Goal: Task Accomplishment & Management: Use online tool/utility

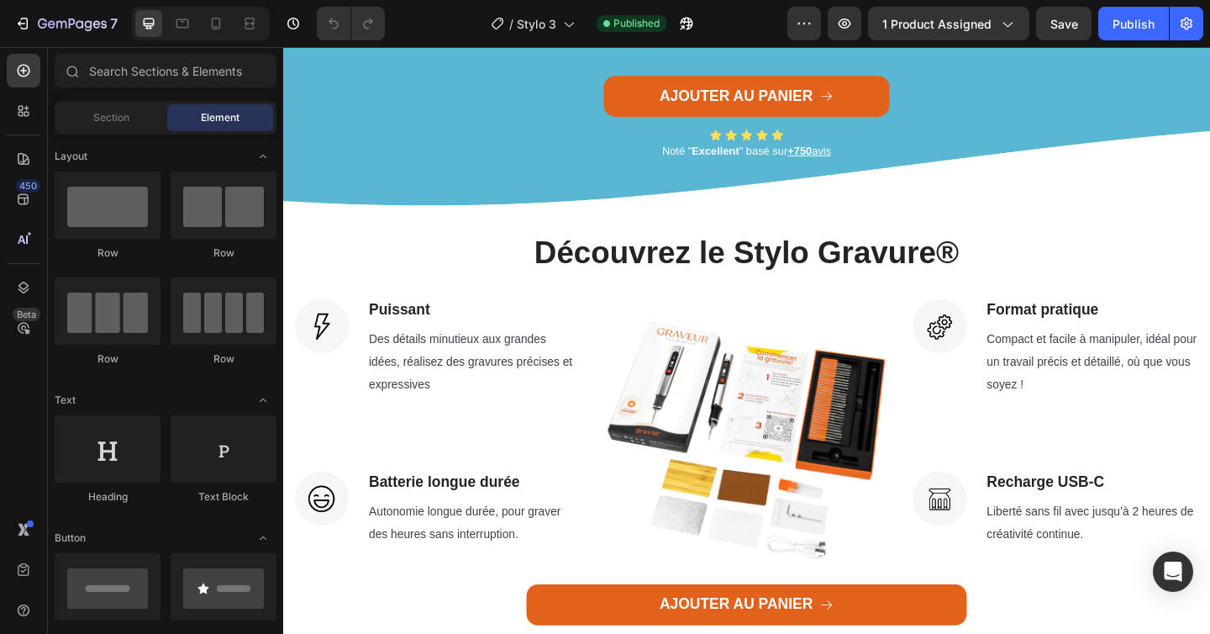
scroll to position [2431, 0]
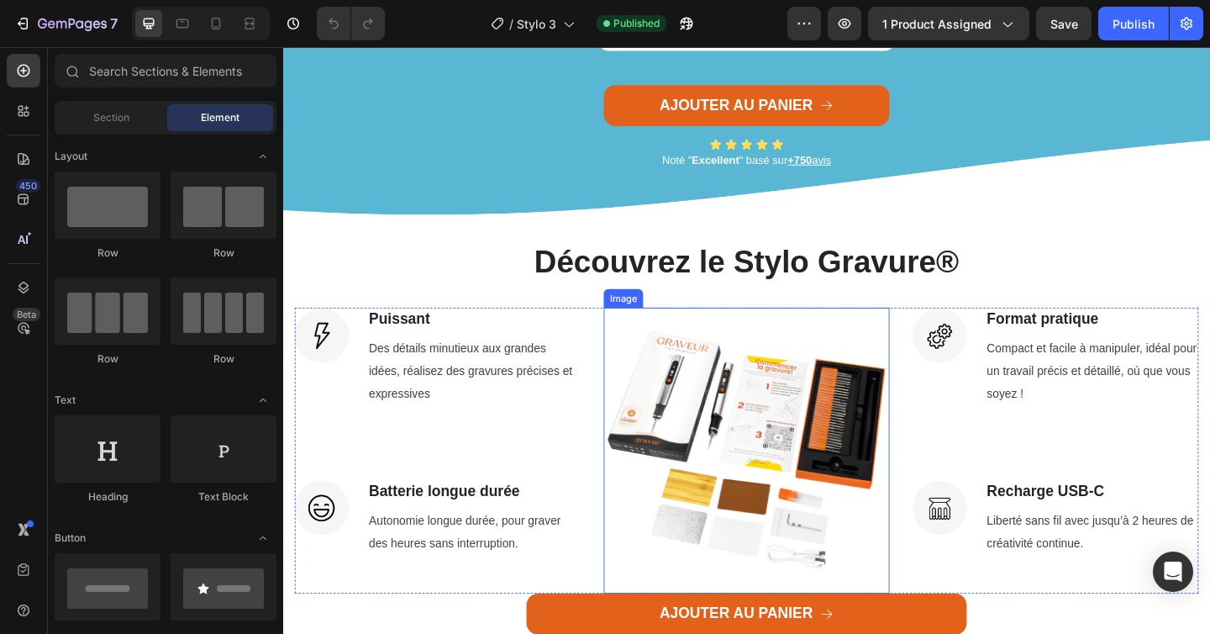
click at [735, 419] on img at bounding box center [787, 486] width 311 height 311
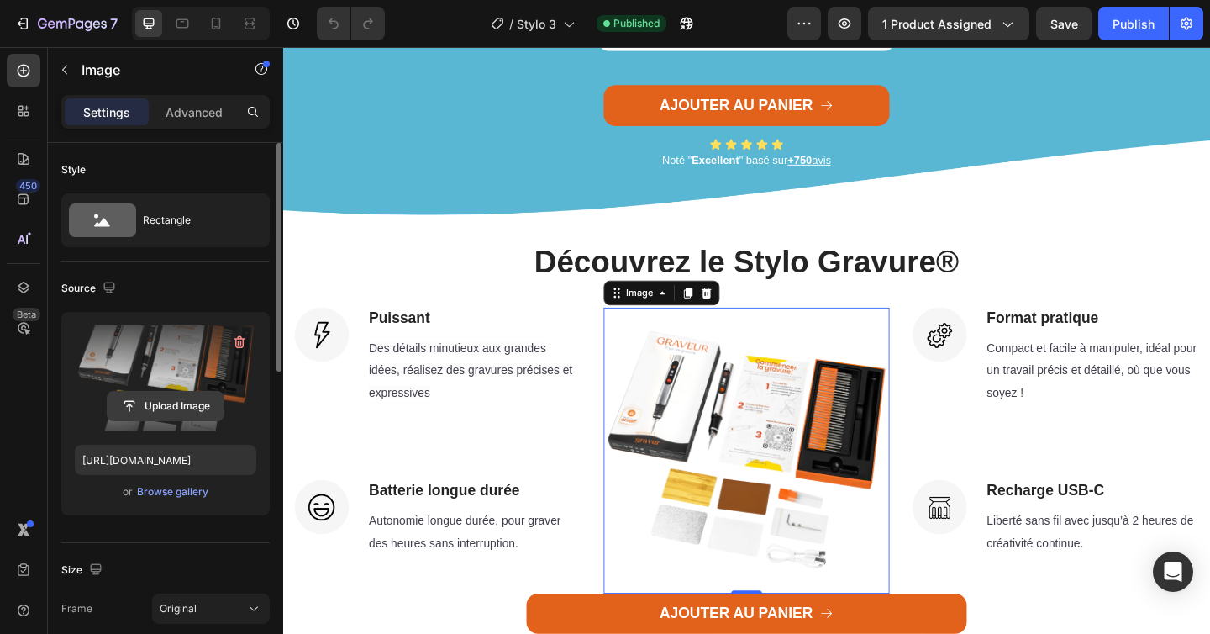
click at [151, 407] on input "file" at bounding box center [166, 406] width 116 height 29
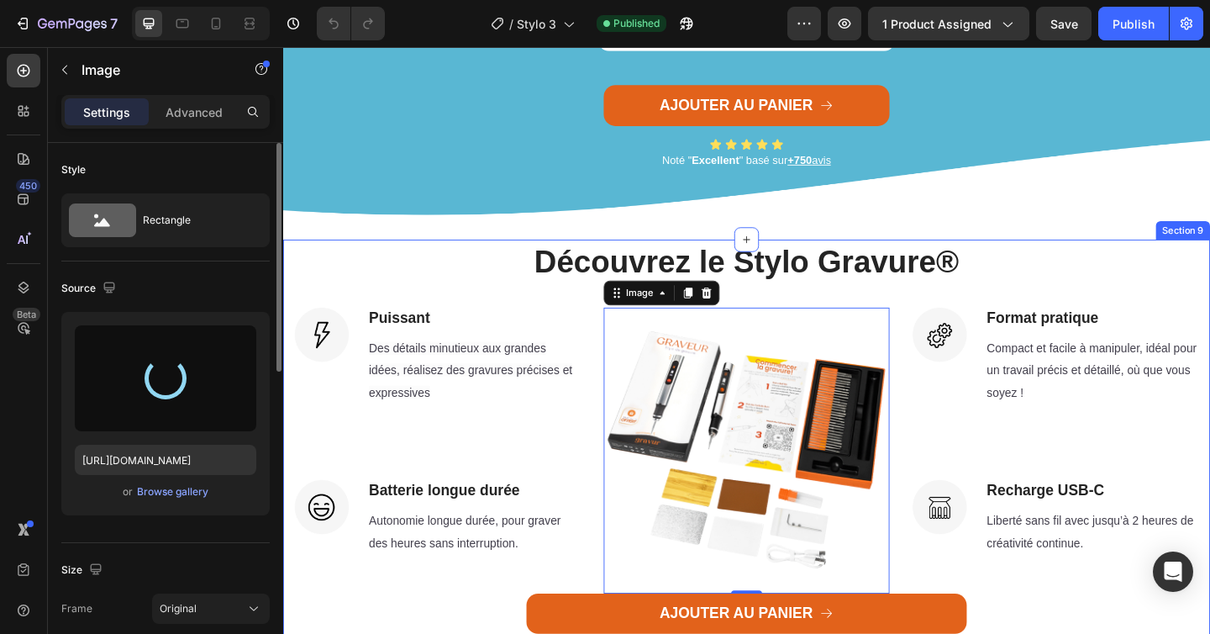
type input "[URL][DOMAIN_NAME]"
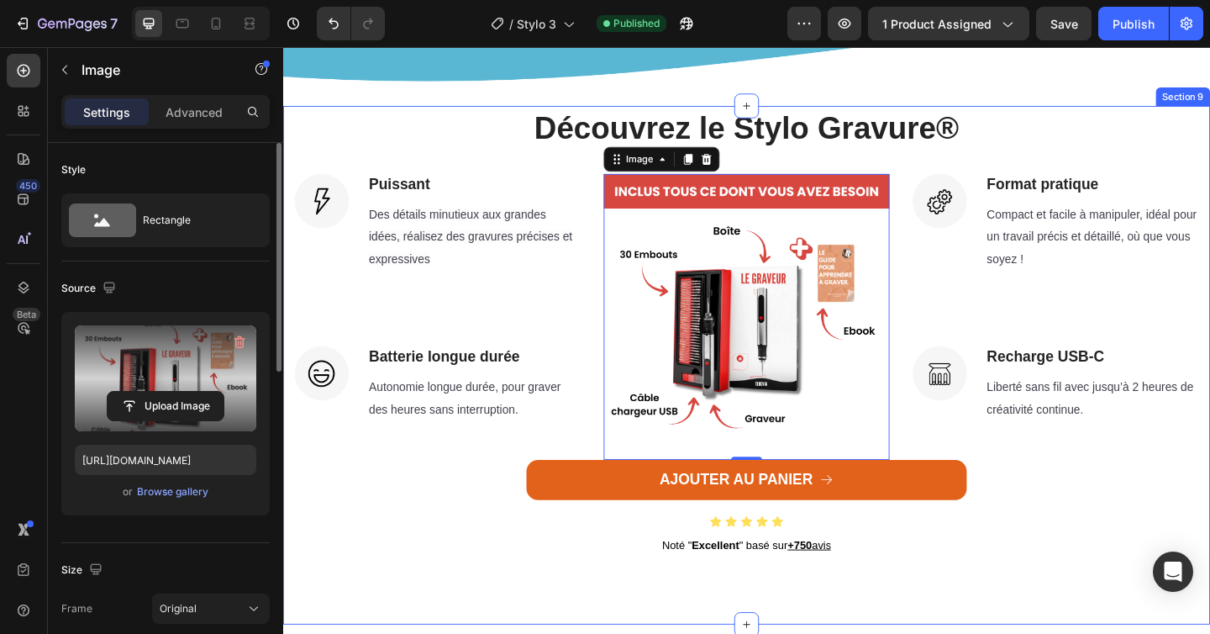
scroll to position [2588, 0]
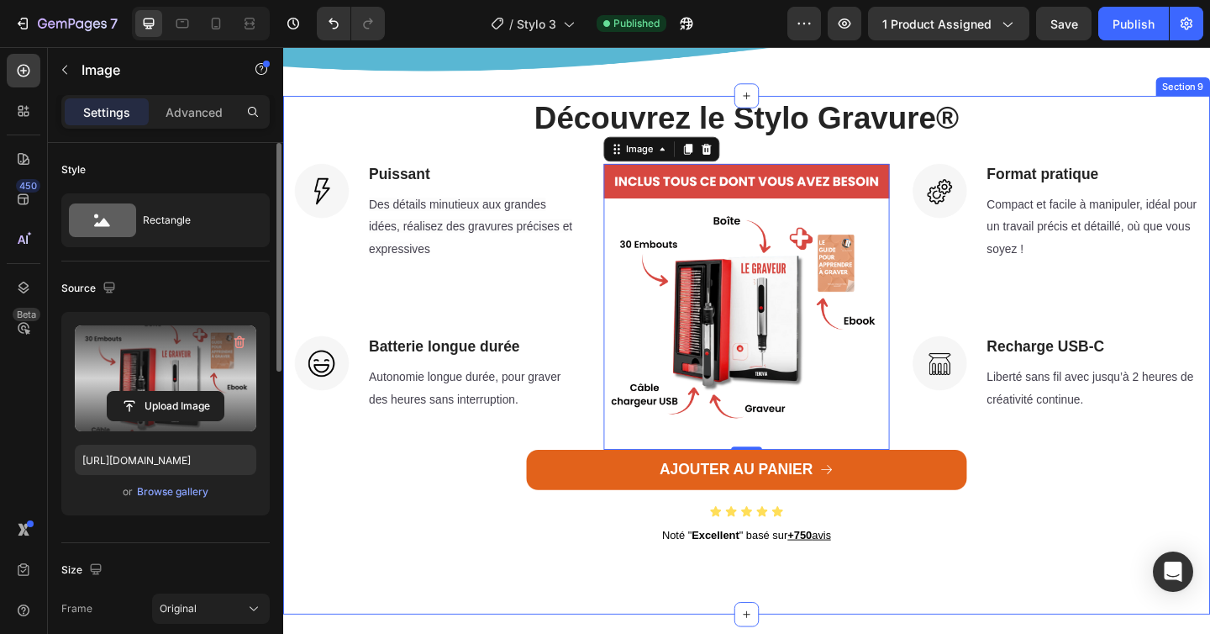
click at [454, 172] on div "Découvrez le Stylo Gravure® Heading Image Puissant Heading Des détails minutieu…" at bounding box center [787, 349] width 983 height 498
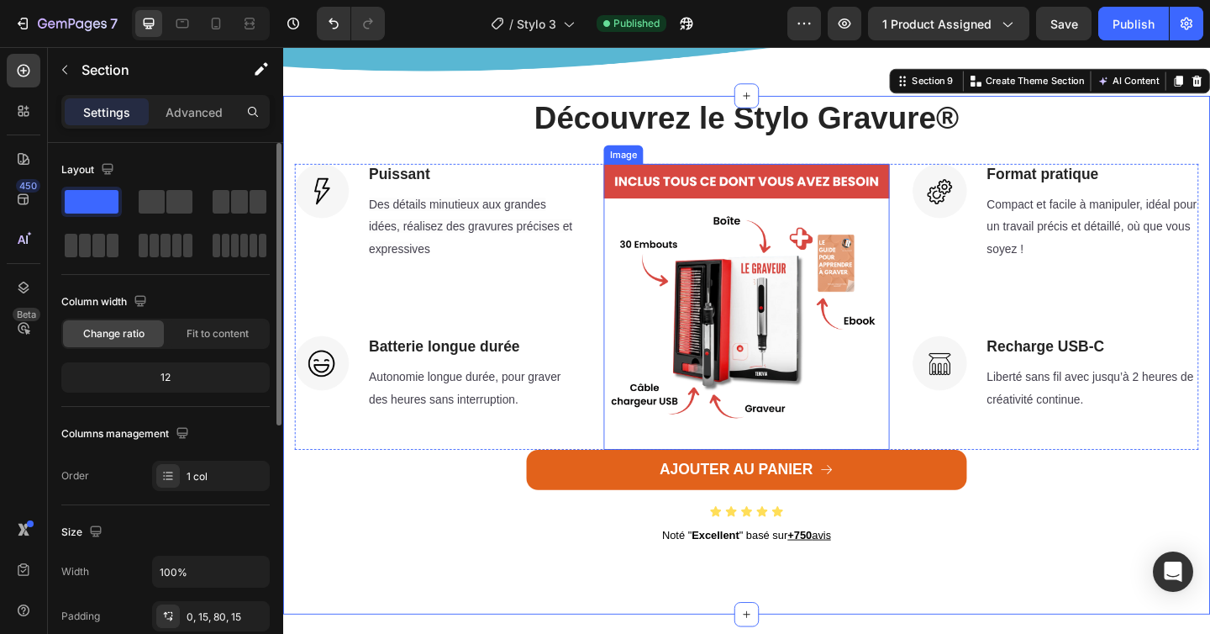
click at [649, 245] on img at bounding box center [787, 329] width 311 height 311
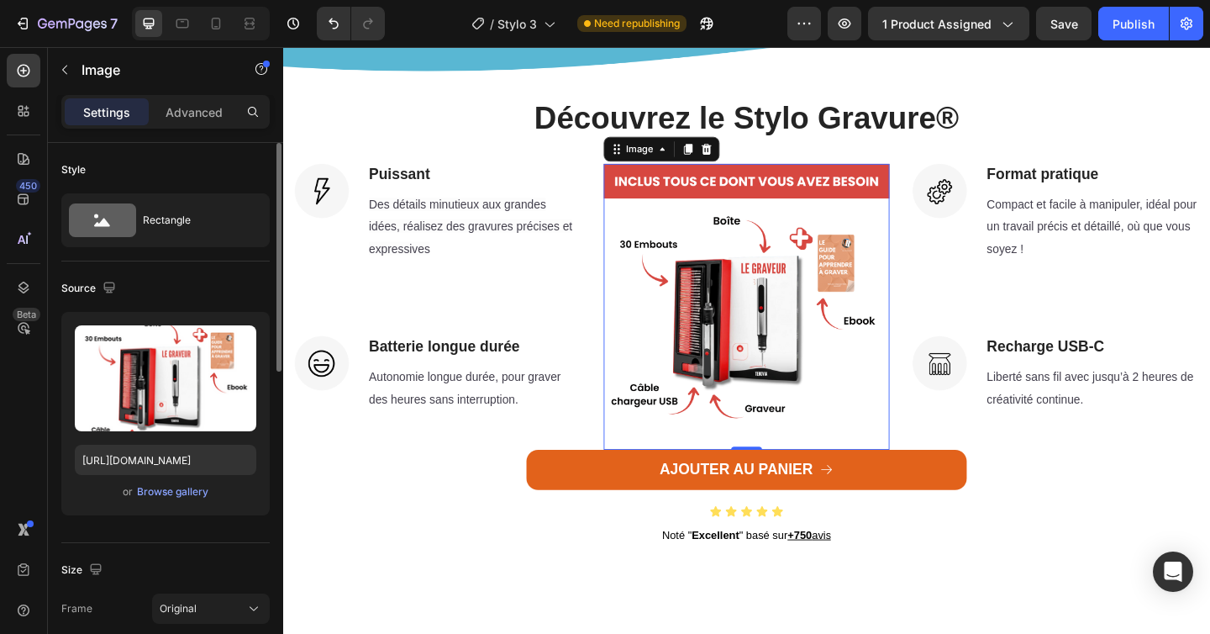
click at [196, 129] on div "Settings Advanced" at bounding box center [165, 119] width 235 height 48
click at [202, 111] on p "Advanced" at bounding box center [194, 112] width 57 height 18
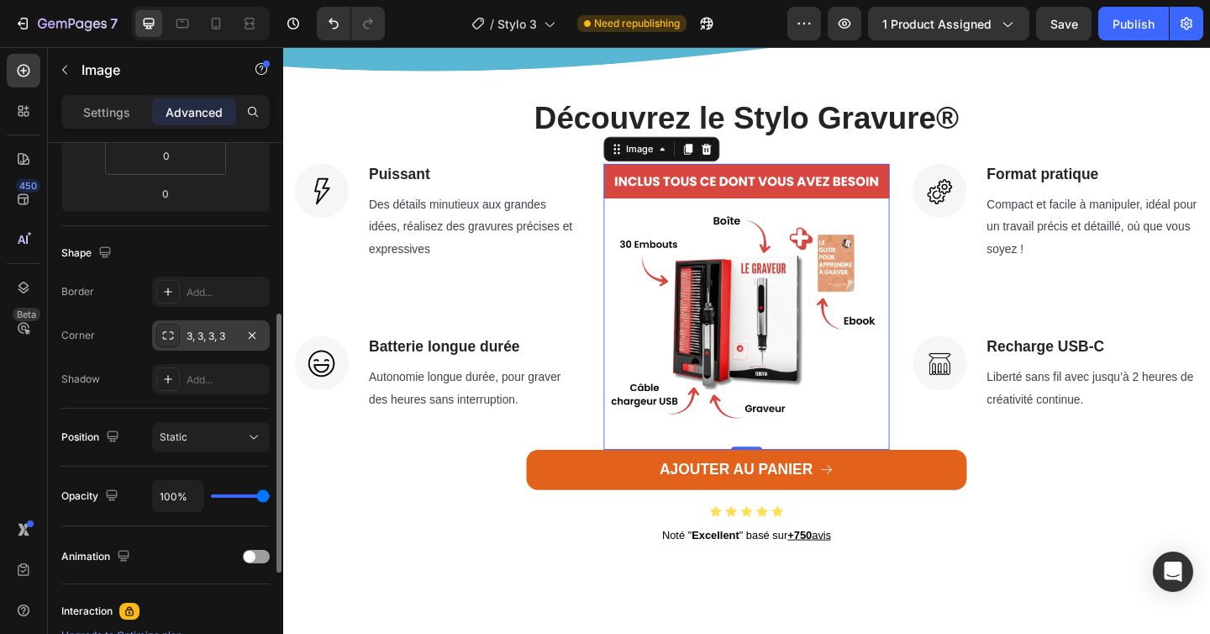
scroll to position [351, 0]
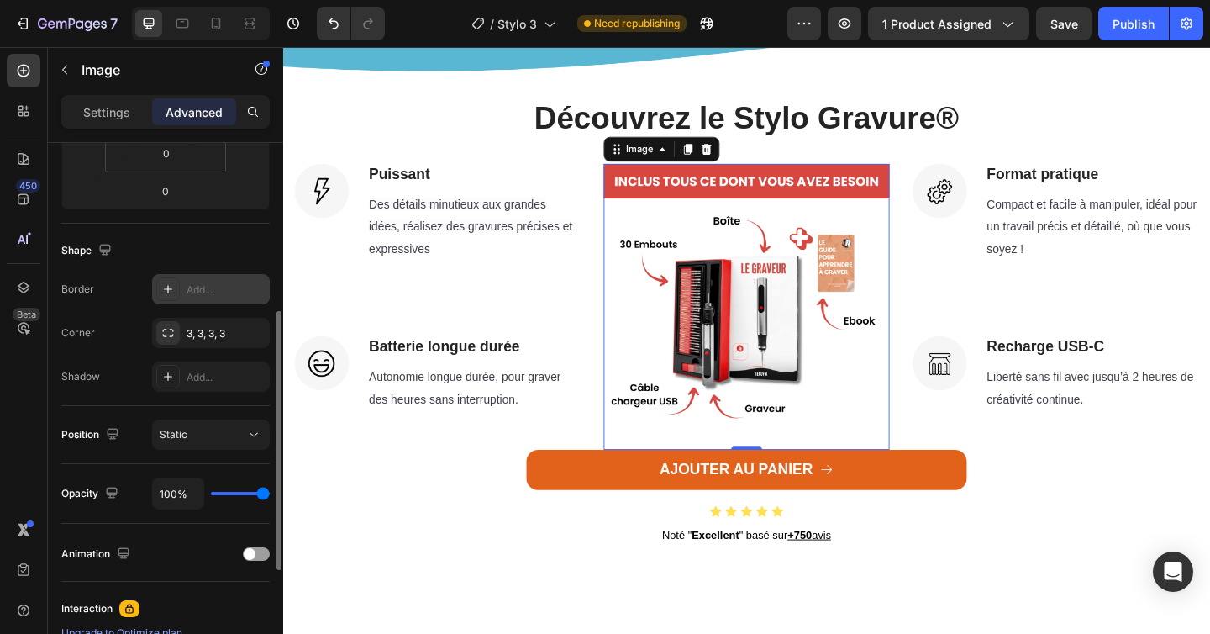
click at [204, 290] on div "Add..." at bounding box center [226, 289] width 79 height 15
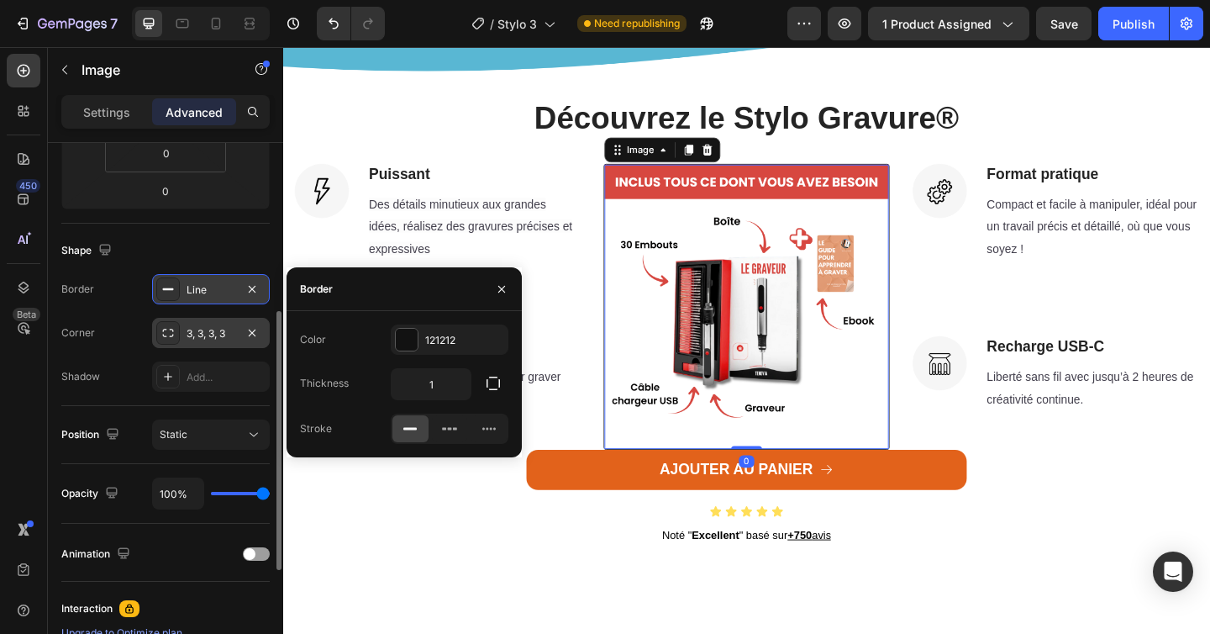
click at [207, 339] on div "3, 3, 3, 3" at bounding box center [211, 333] width 49 height 15
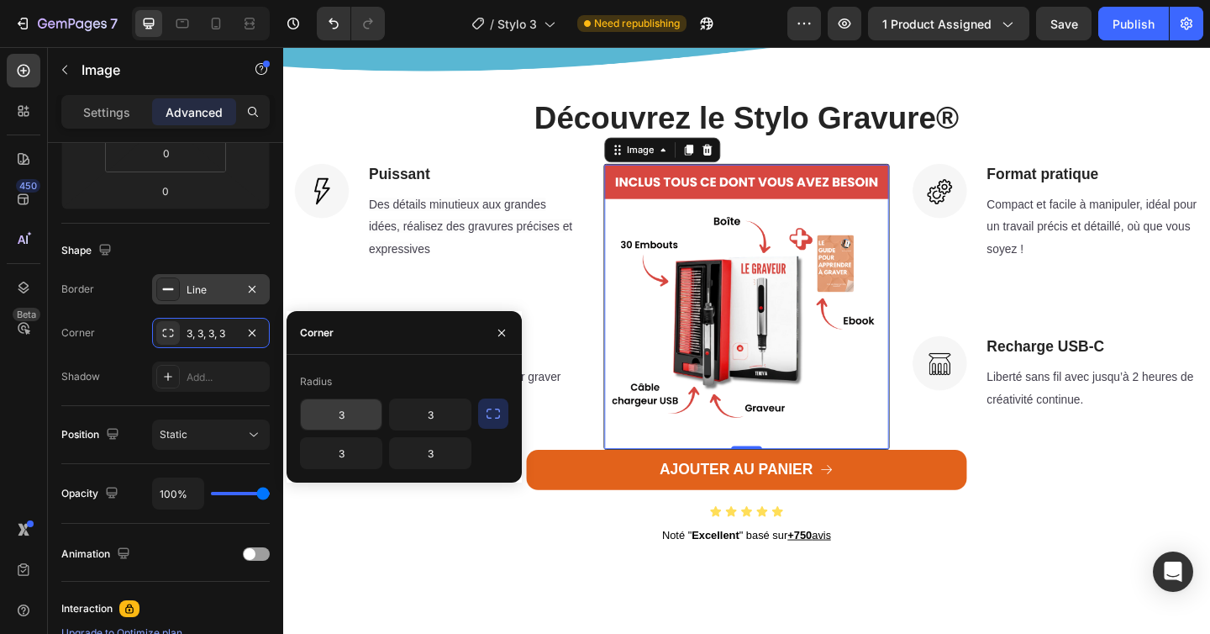
click at [347, 422] on input "3" at bounding box center [341, 414] width 81 height 30
type input "7"
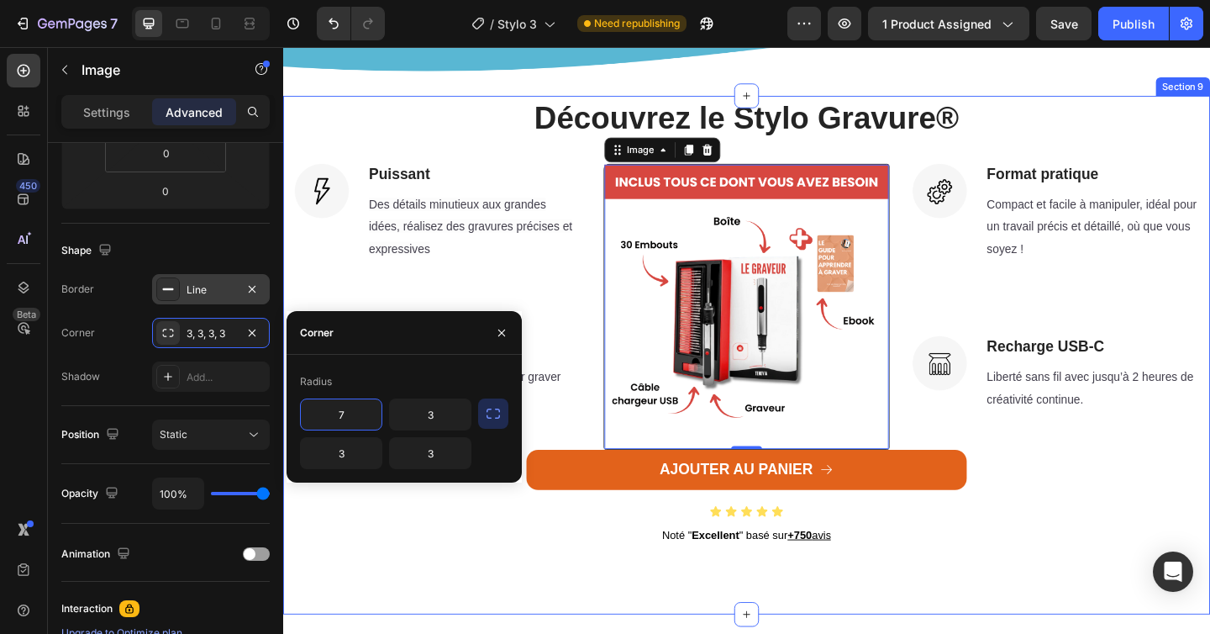
click at [461, 168] on div "Découvrez le Stylo Gravure® Heading Image Puissant Heading Des détails minutieu…" at bounding box center [787, 349] width 983 height 498
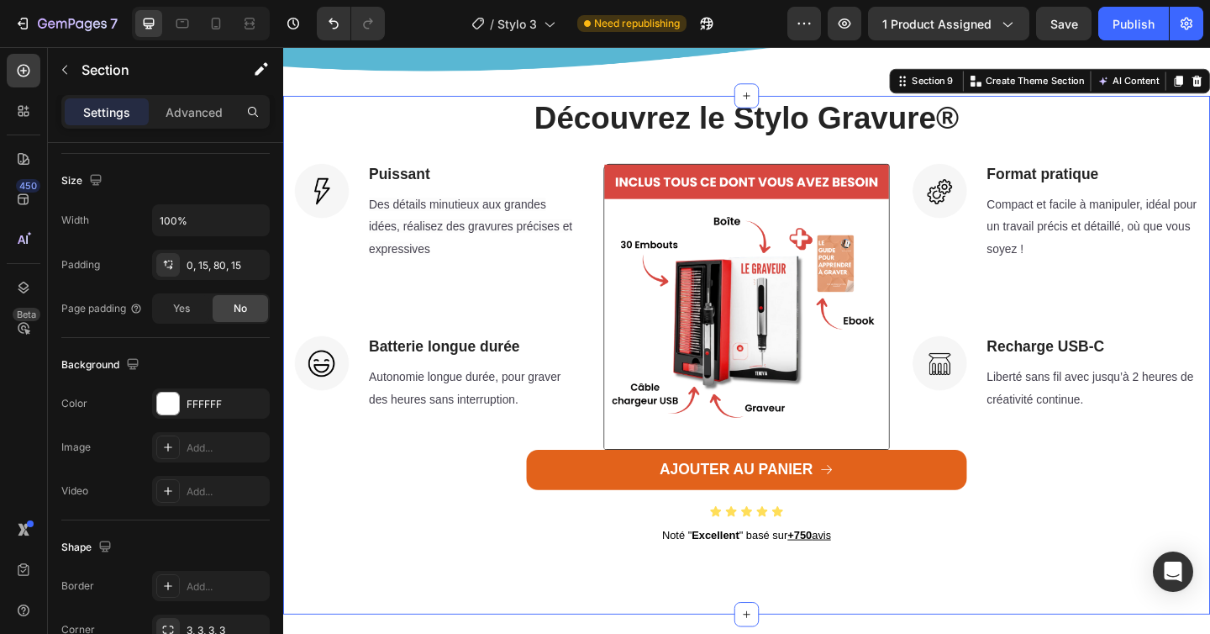
scroll to position [0, 0]
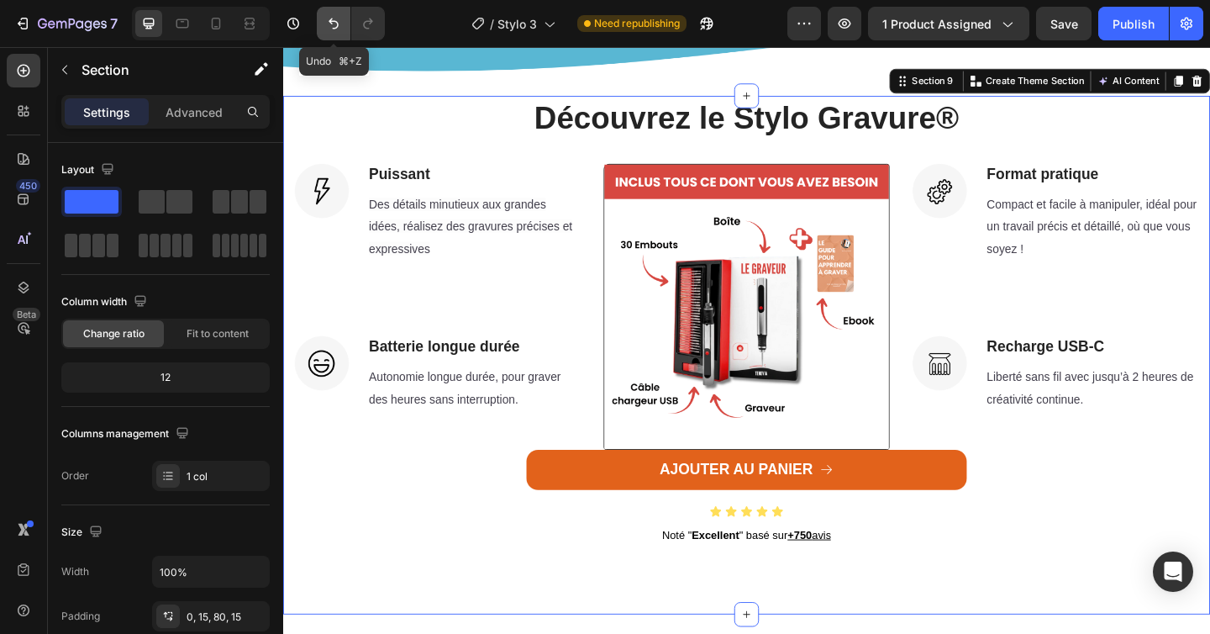
click at [329, 23] on icon "Undo/Redo" at bounding box center [333, 23] width 17 height 17
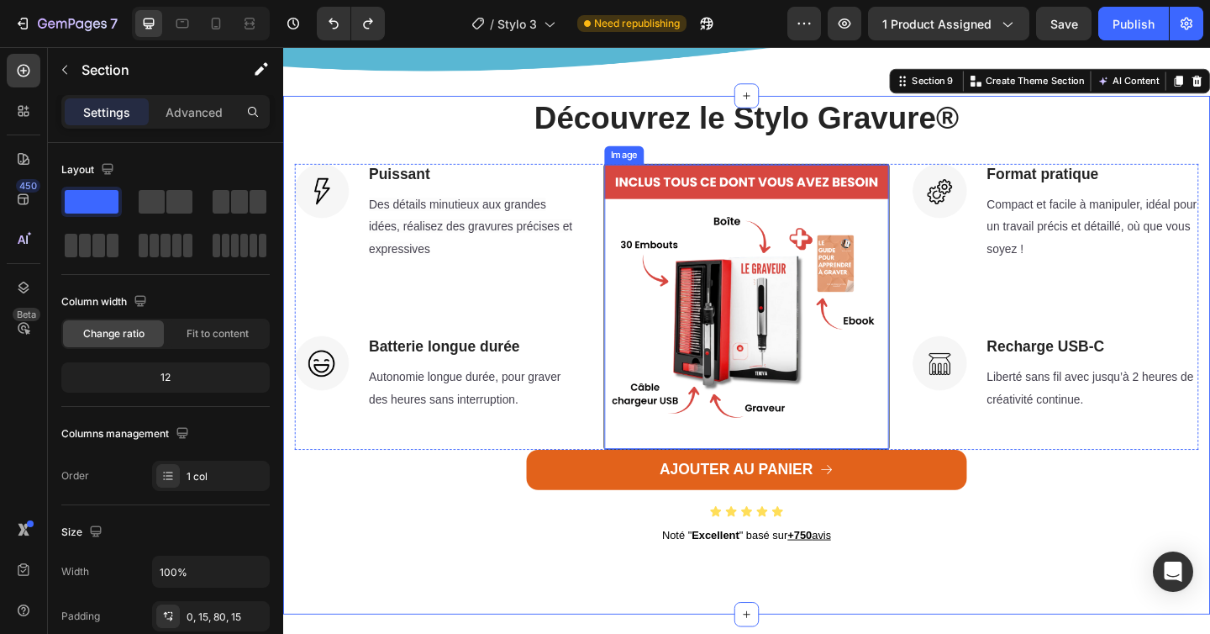
click at [802, 385] on img at bounding box center [787, 329] width 309 height 309
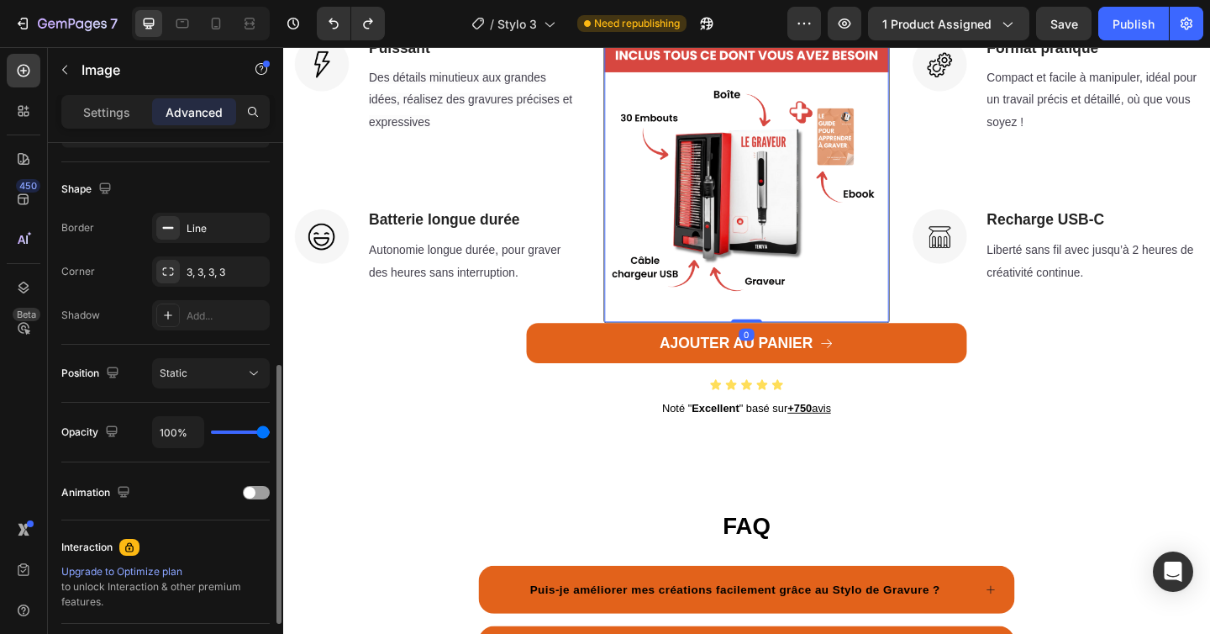
scroll to position [429, 0]
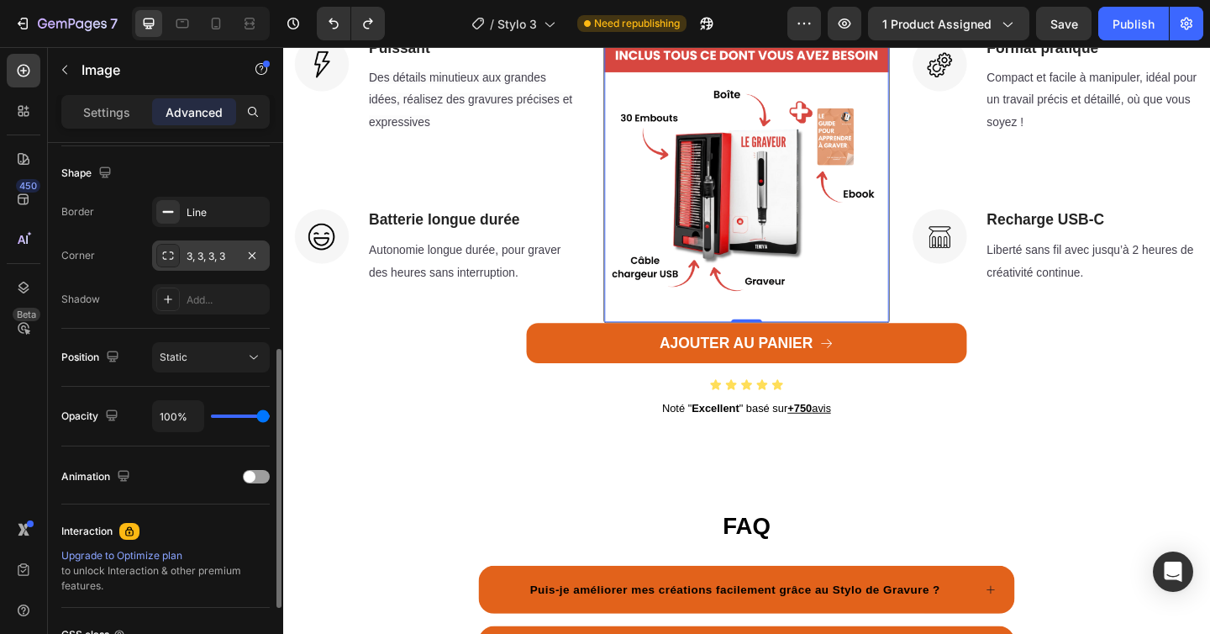
click at [197, 256] on div "3, 3, 3, 3" at bounding box center [211, 256] width 49 height 15
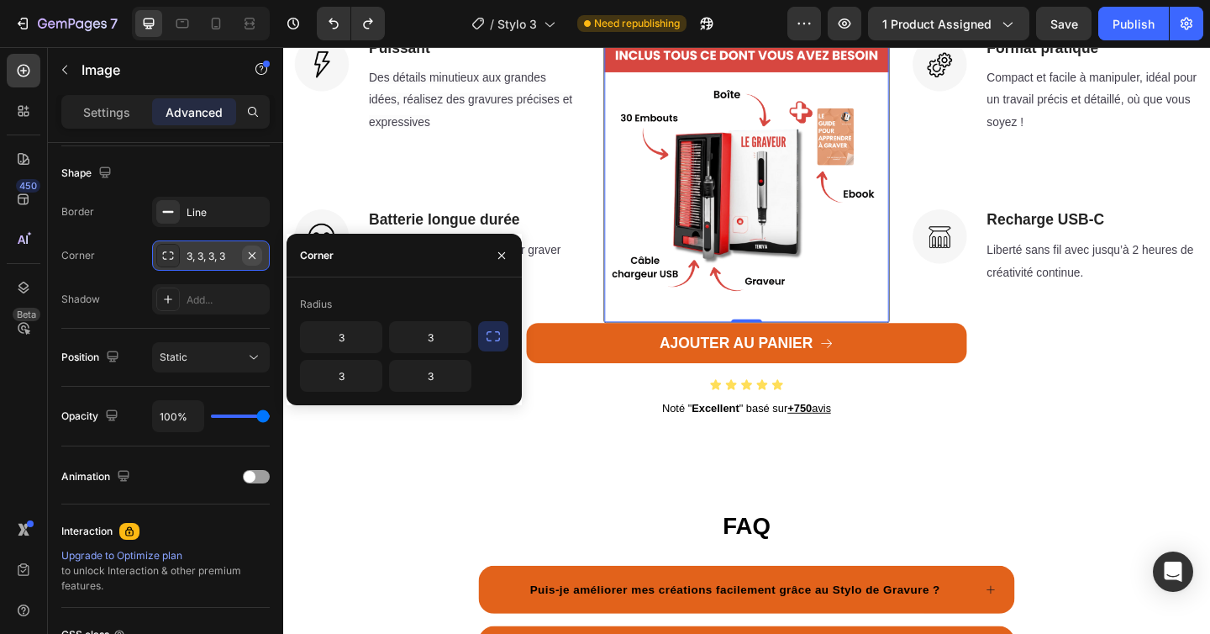
click at [254, 255] on icon "button" at bounding box center [251, 255] width 13 height 13
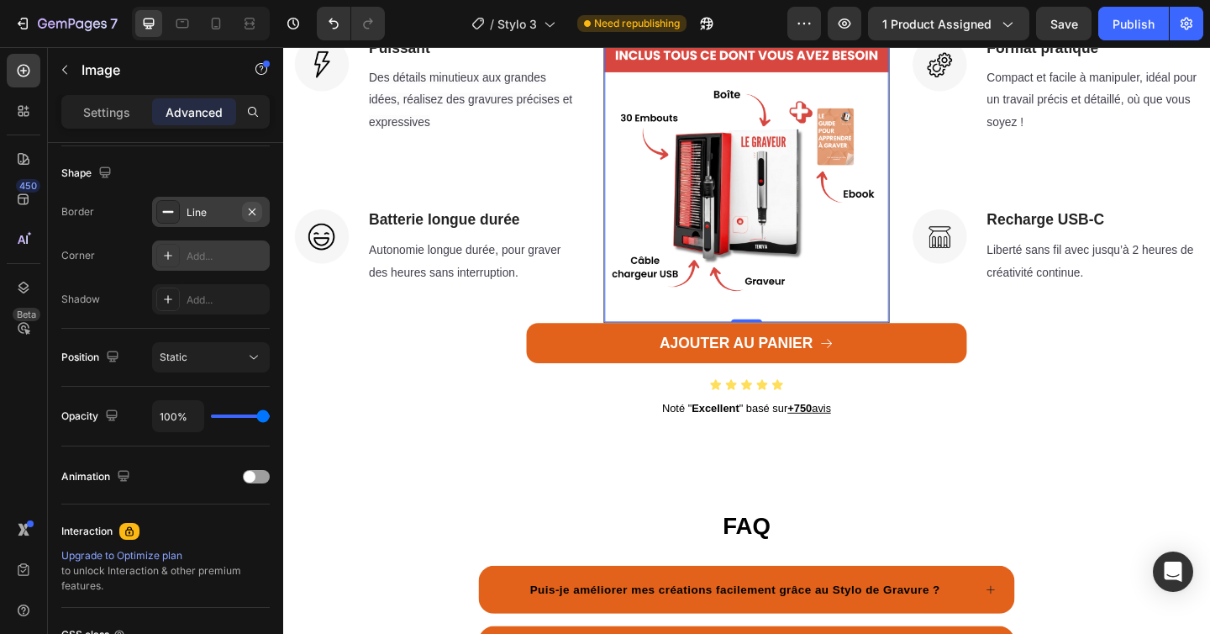
click at [253, 212] on icon "button" at bounding box center [252, 211] width 7 height 7
click at [195, 259] on div "Add..." at bounding box center [226, 256] width 79 height 15
type input "8"
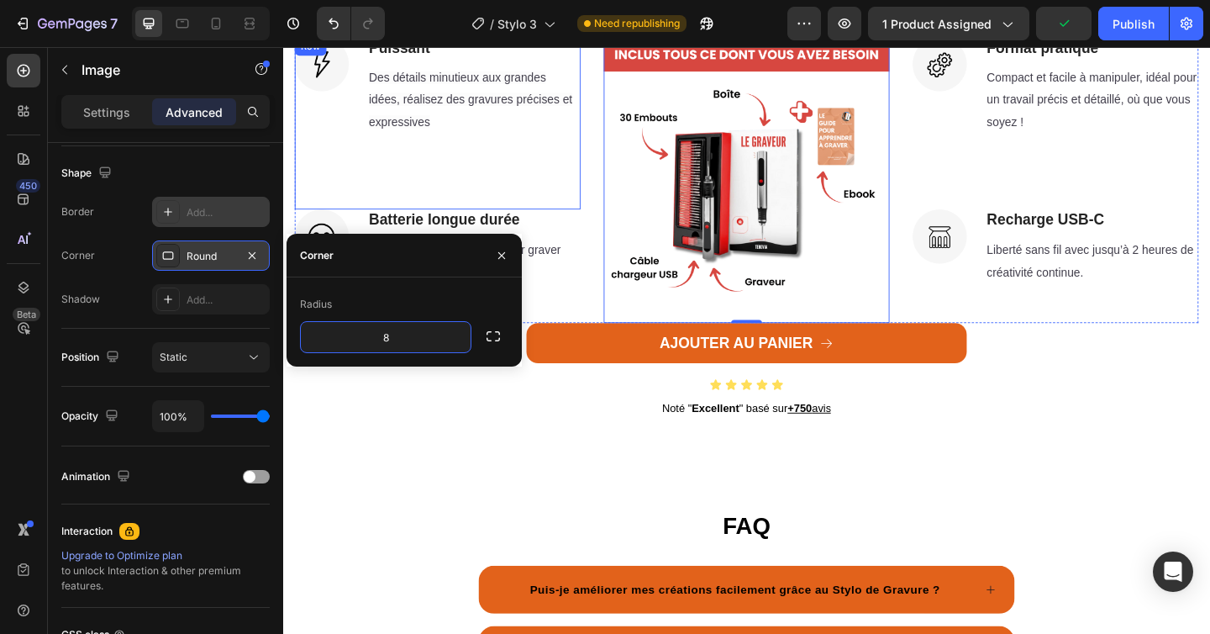
click at [590, 187] on div "Image Puissant Heading Des détails minutieux aux grandes idées, réalisez des gr…" at bounding box center [451, 129] width 311 height 187
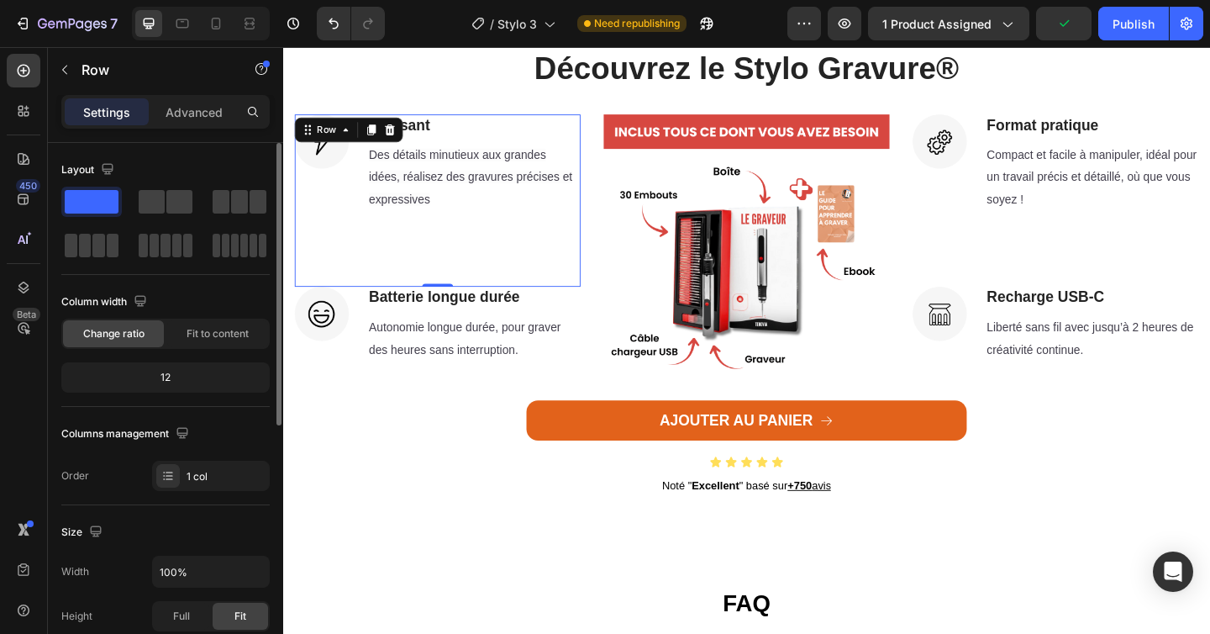
scroll to position [2620, 0]
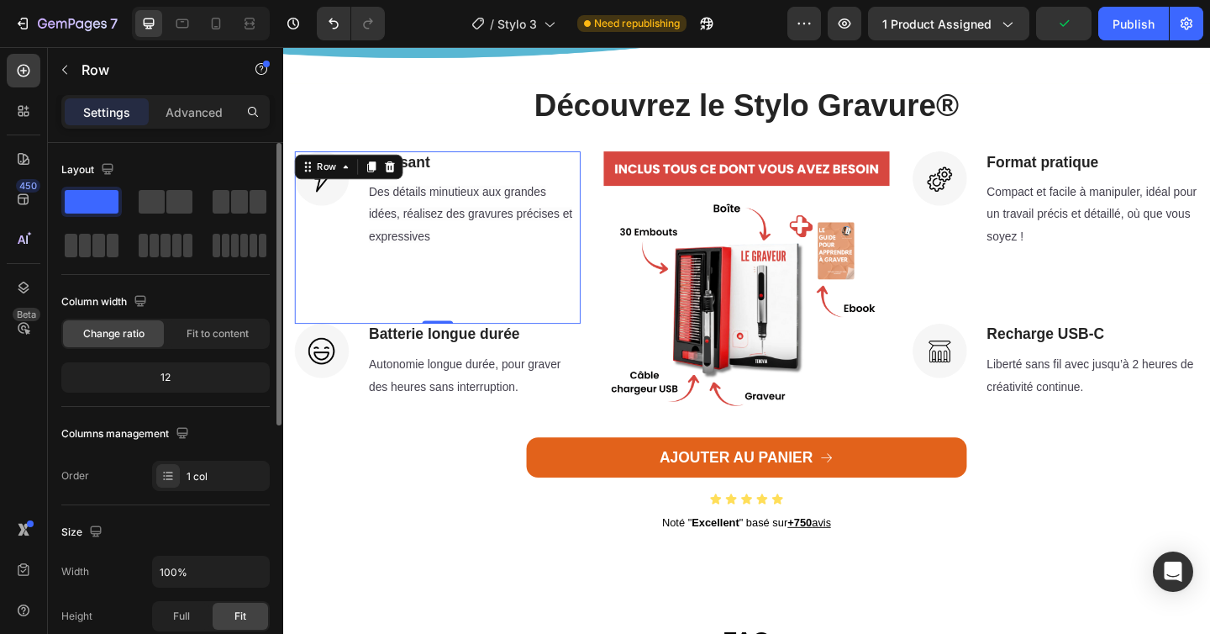
click at [690, 201] on img at bounding box center [787, 316] width 311 height 311
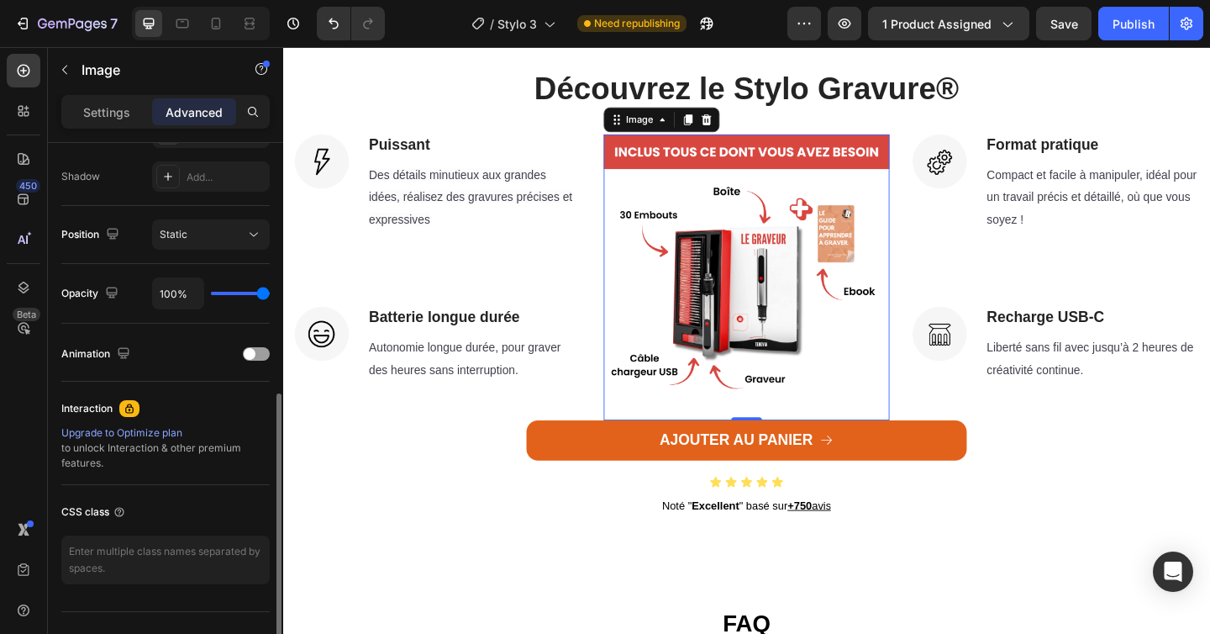
scroll to position [494, 0]
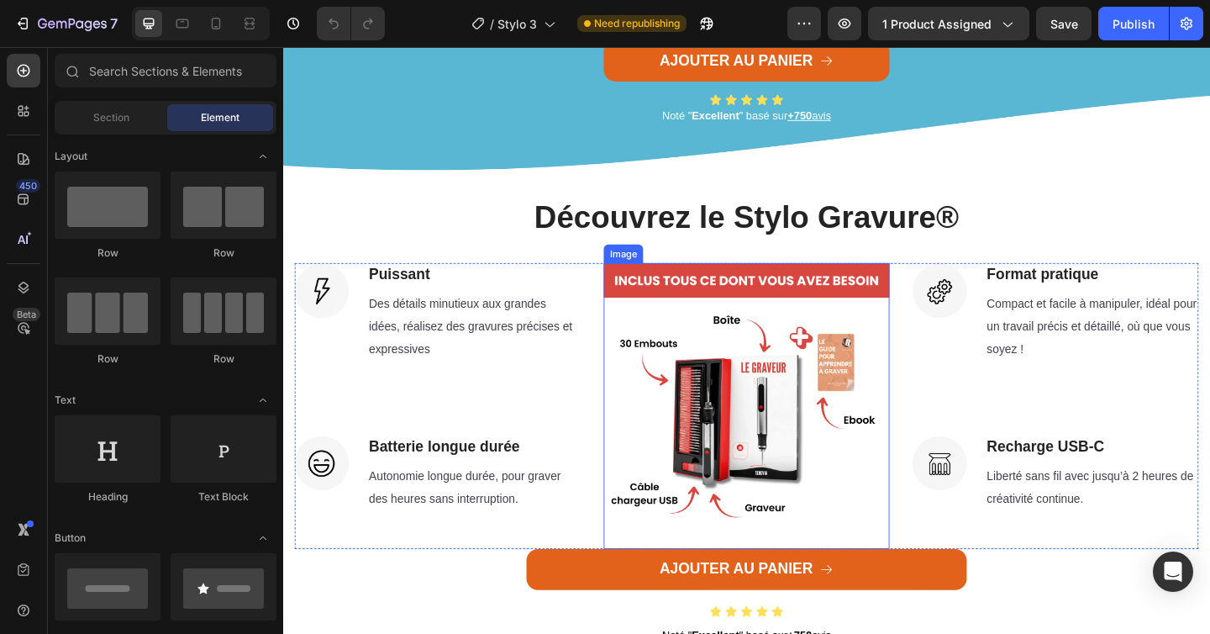
scroll to position [2508, 0]
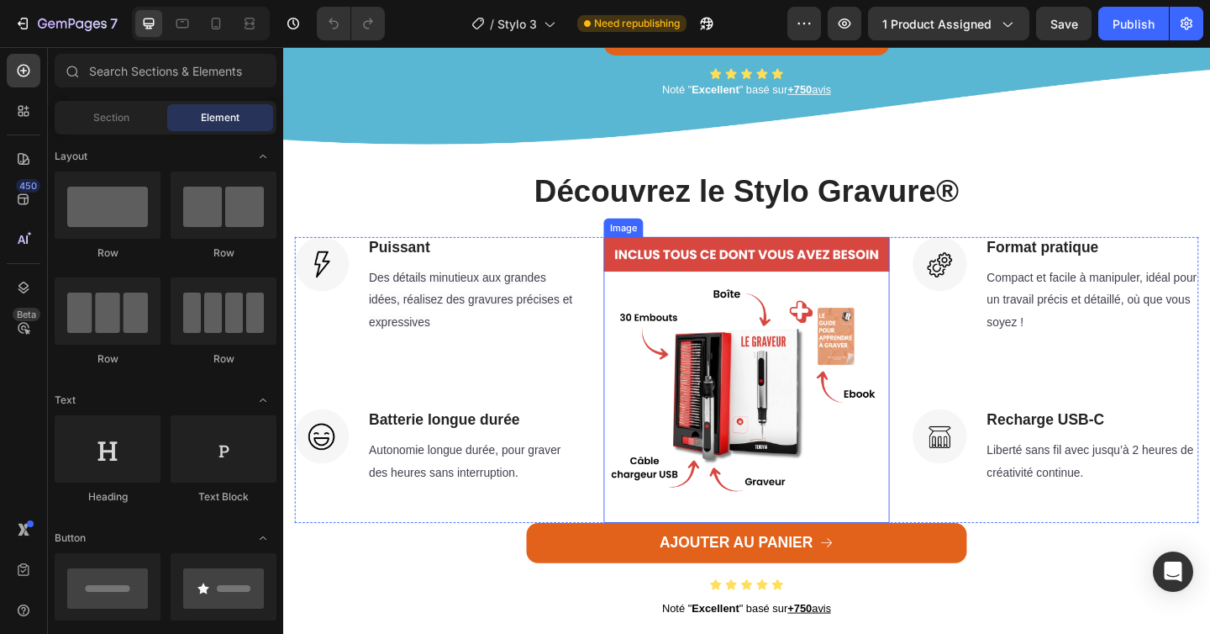
click at [738, 373] on img at bounding box center [787, 409] width 311 height 311
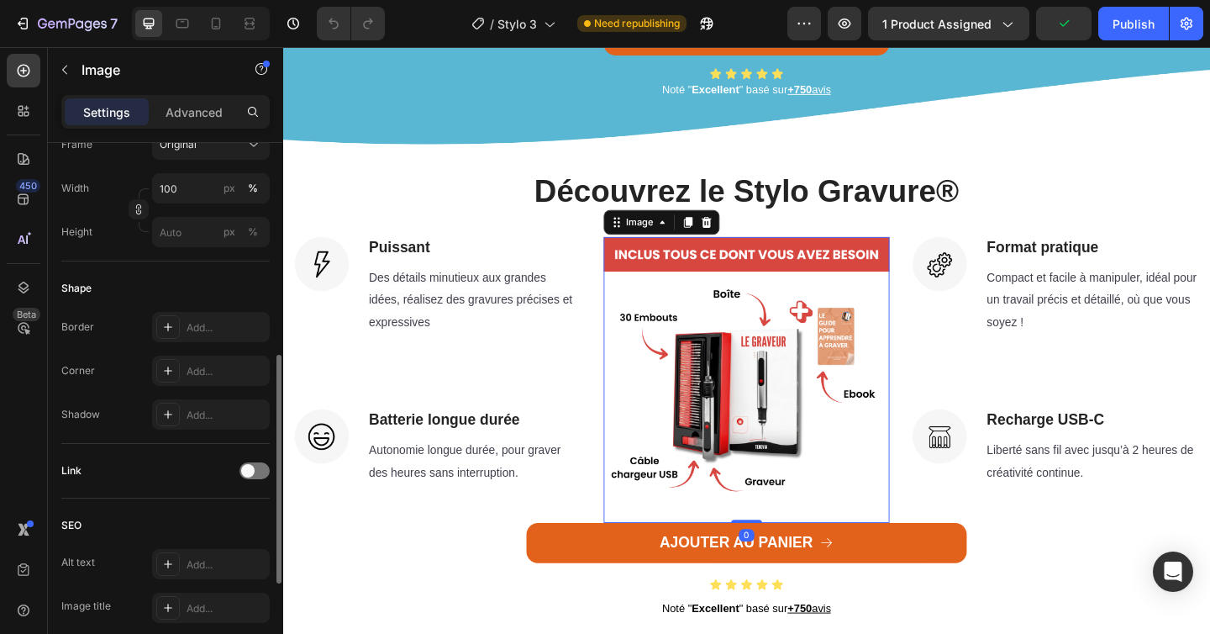
scroll to position [475, 0]
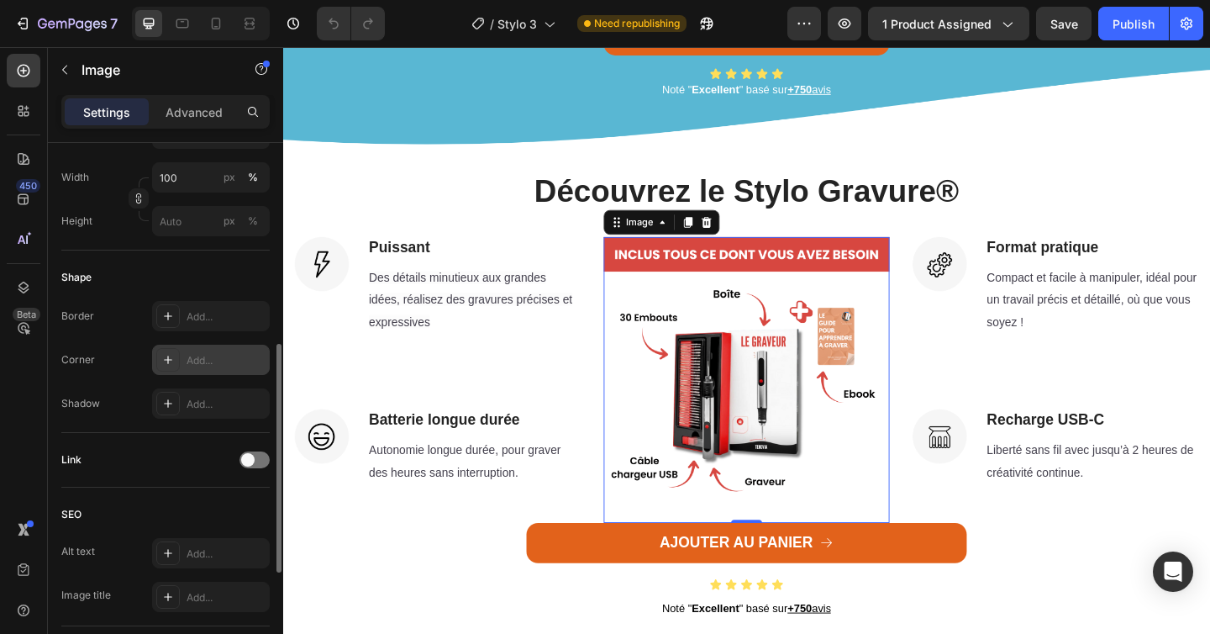
click at [166, 361] on icon at bounding box center [167, 359] width 13 height 13
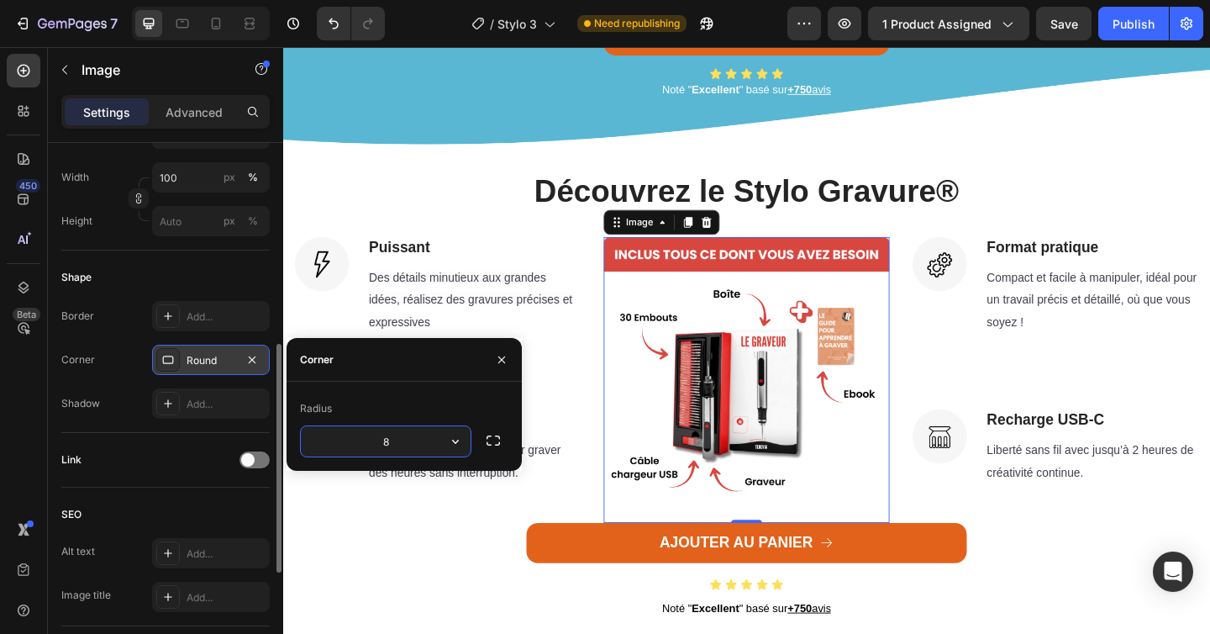
click at [430, 440] on input "8" at bounding box center [386, 441] width 170 height 30
click at [605, 322] on div "Image Puissant Heading Des détails minutieux aux grandes idées, réalisez des gr…" at bounding box center [787, 409] width 983 height 311
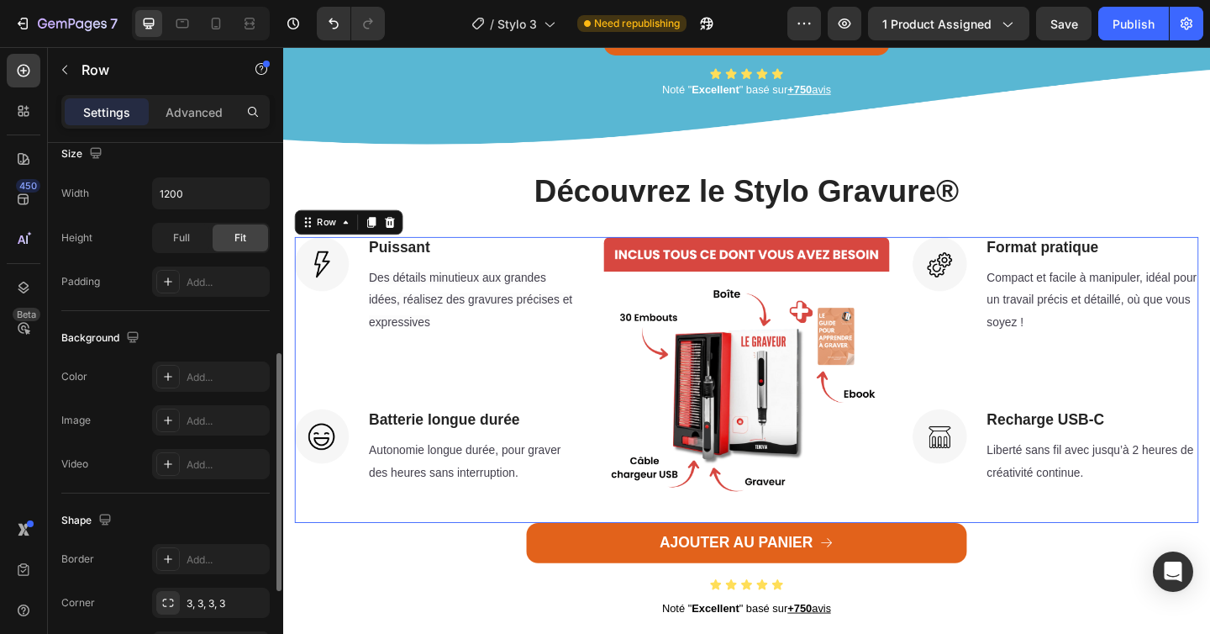
scroll to position [0, 0]
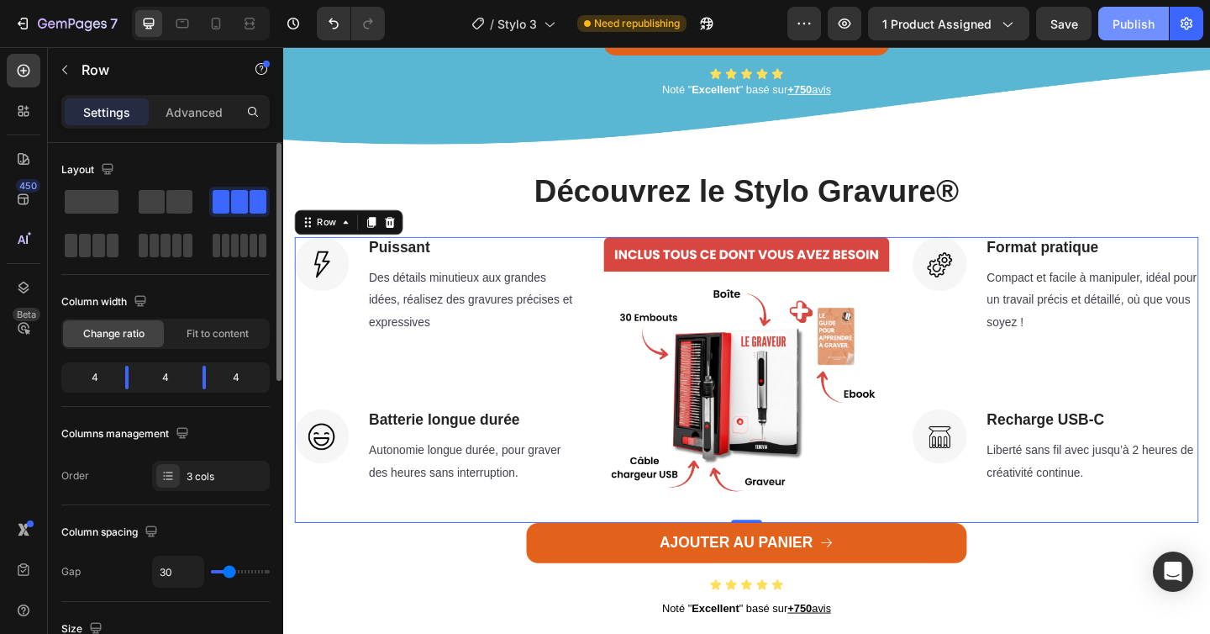
click at [1156, 23] on button "Publish" at bounding box center [1133, 24] width 71 height 34
click at [219, 21] on icon at bounding box center [216, 24] width 9 height 12
type input "0"
type input "100%"
